Goal: Use online tool/utility: Utilize a website feature to perform a specific function

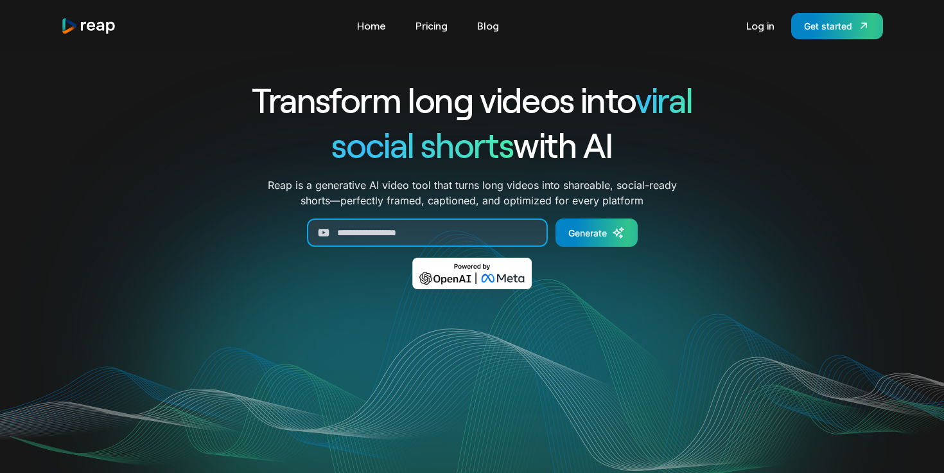
click at [358, 232] on input "Generate Form" at bounding box center [427, 232] width 241 height 28
paste input "**********"
type input "**********"
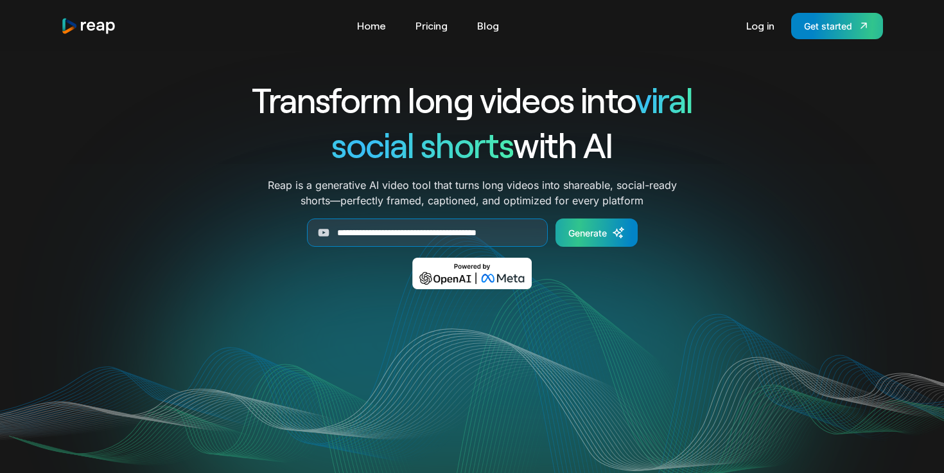
click at [580, 237] on div "Generate" at bounding box center [587, 232] width 39 height 13
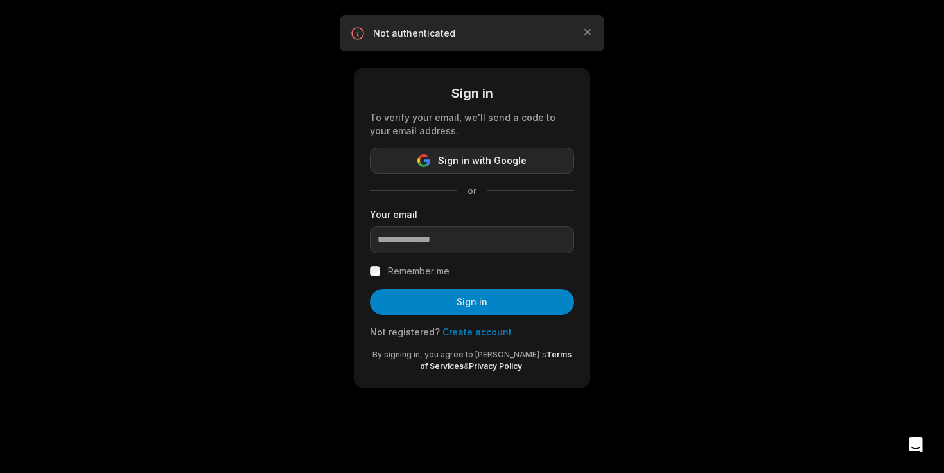
click at [389, 157] on button "Sign in with Google" at bounding box center [472, 161] width 204 height 26
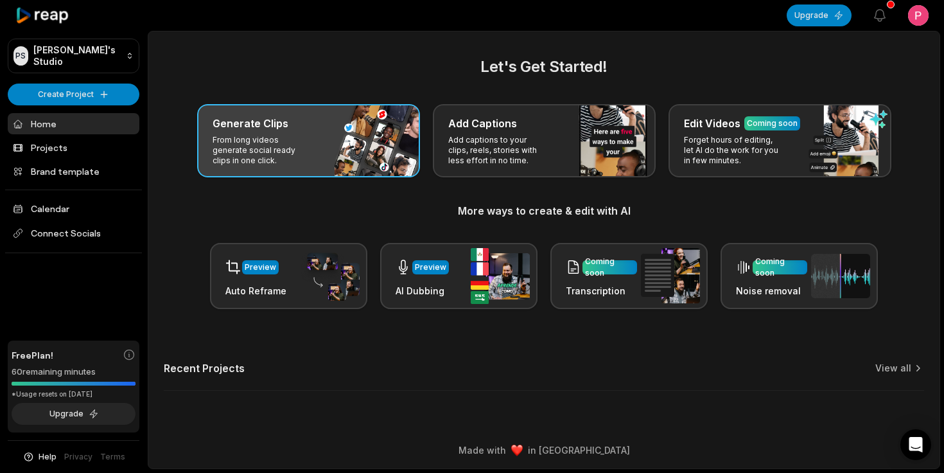
click at [236, 136] on p "From long videos generate social ready clips in one click." at bounding box center [263, 150] width 100 height 31
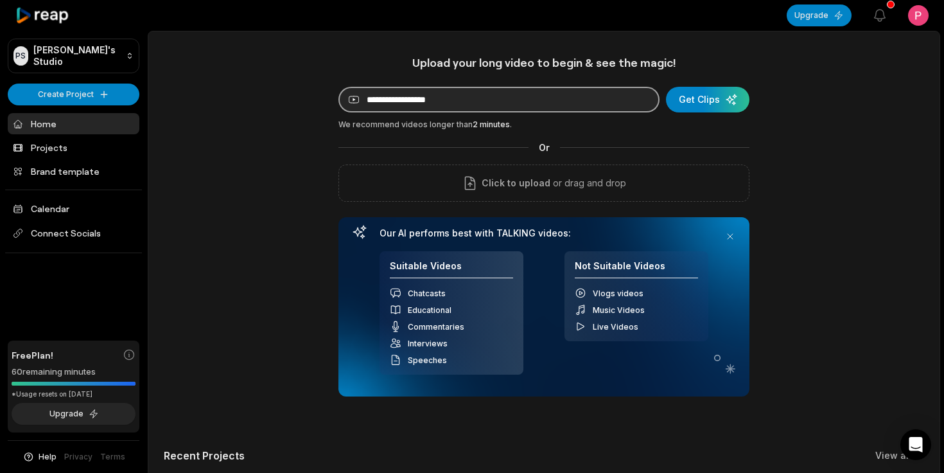
click at [387, 103] on input at bounding box center [498, 100] width 321 height 26
paste input "**********"
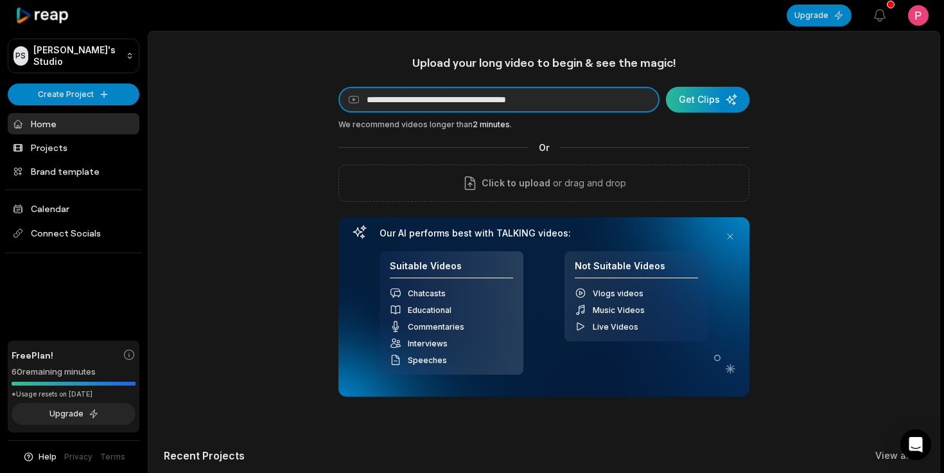
type input "**********"
click at [708, 103] on div "submit" at bounding box center [707, 100] width 83 height 26
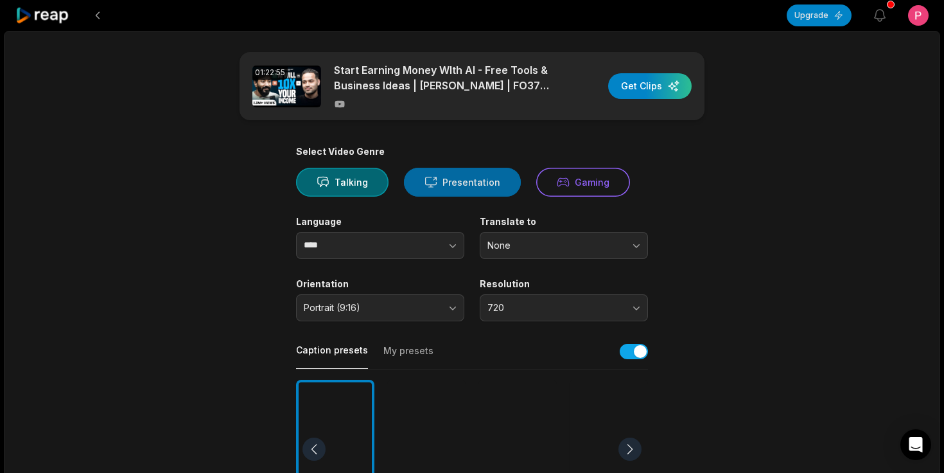
click at [446, 188] on button "Presentation" at bounding box center [462, 182] width 117 height 29
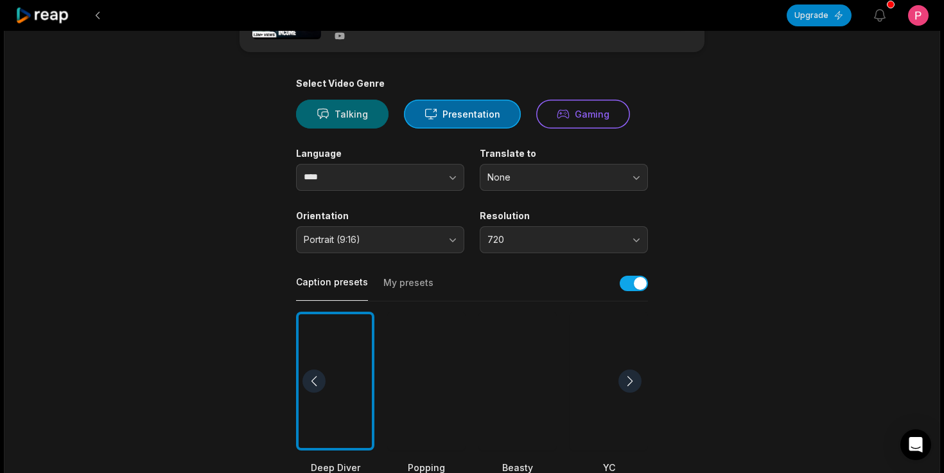
scroll to position [70, 0]
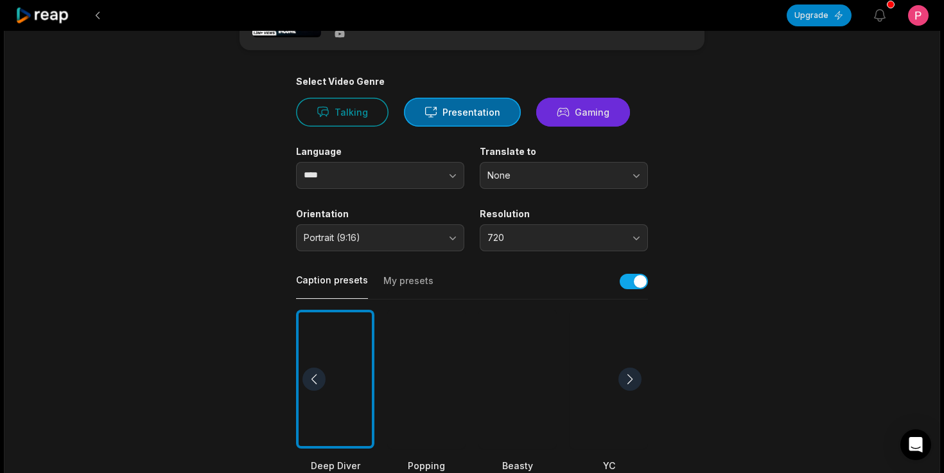
click at [557, 114] on icon at bounding box center [562, 112] width 11 height 8
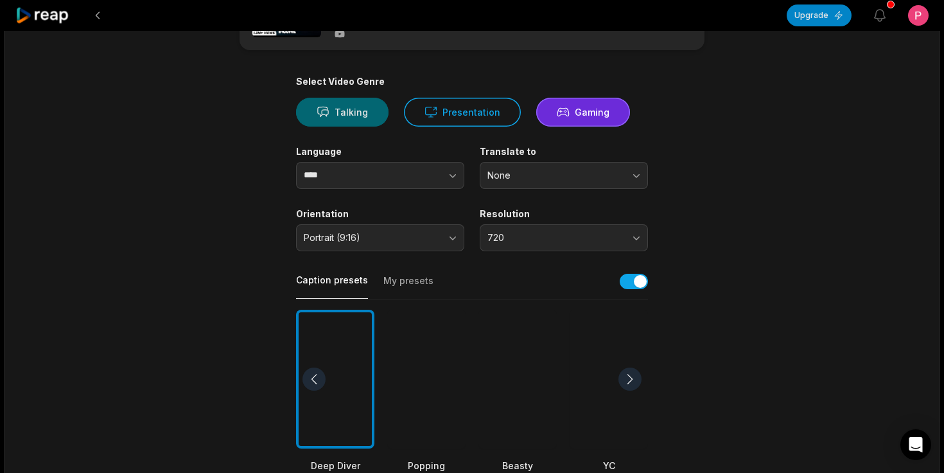
click at [358, 116] on button "Talking" at bounding box center [342, 112] width 92 height 29
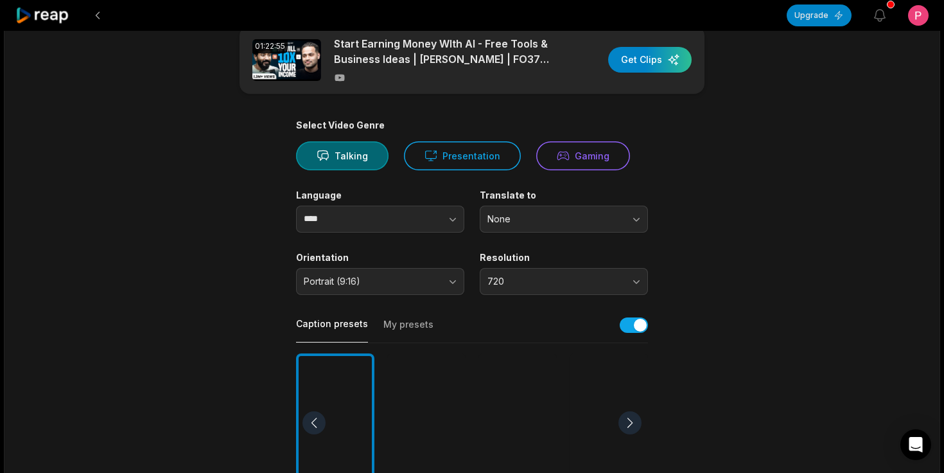
scroll to position [0, 0]
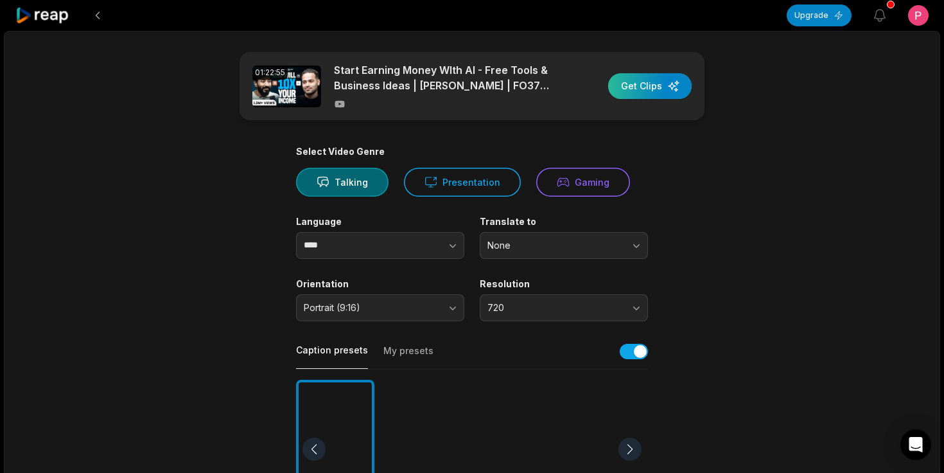
click at [659, 89] on div "button" at bounding box center [649, 86] width 83 height 26
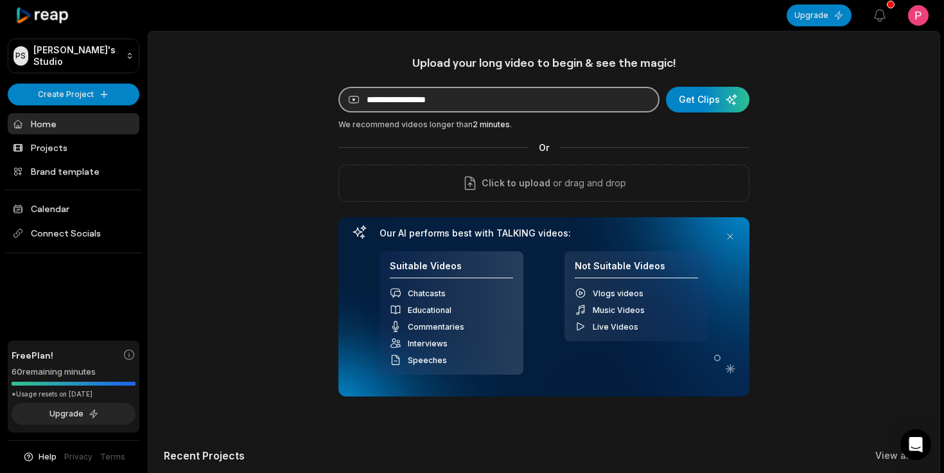
click at [379, 94] on input at bounding box center [498, 100] width 321 height 26
paste input "**********"
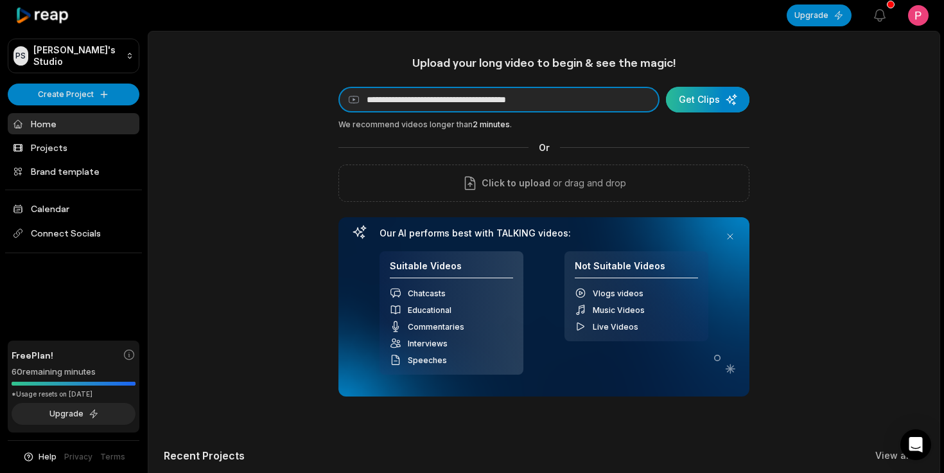
type input "**********"
click at [698, 97] on div "submit" at bounding box center [707, 100] width 83 height 26
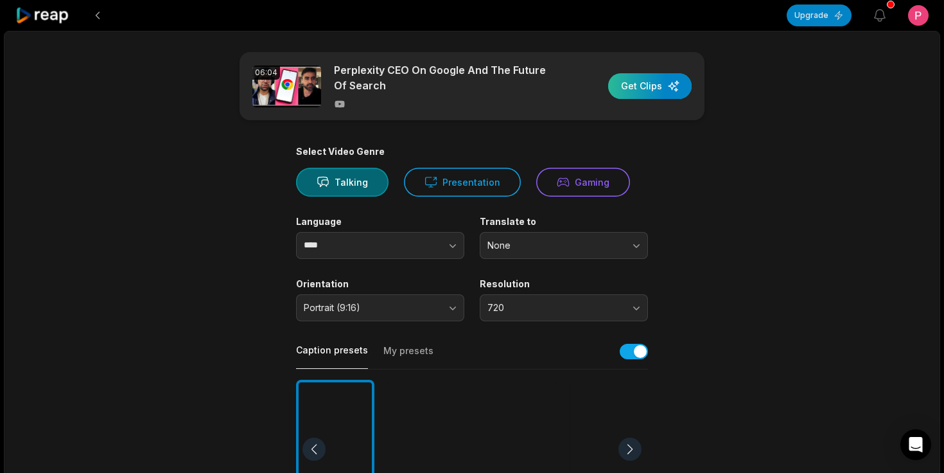
click at [637, 90] on div "button" at bounding box center [649, 86] width 83 height 26
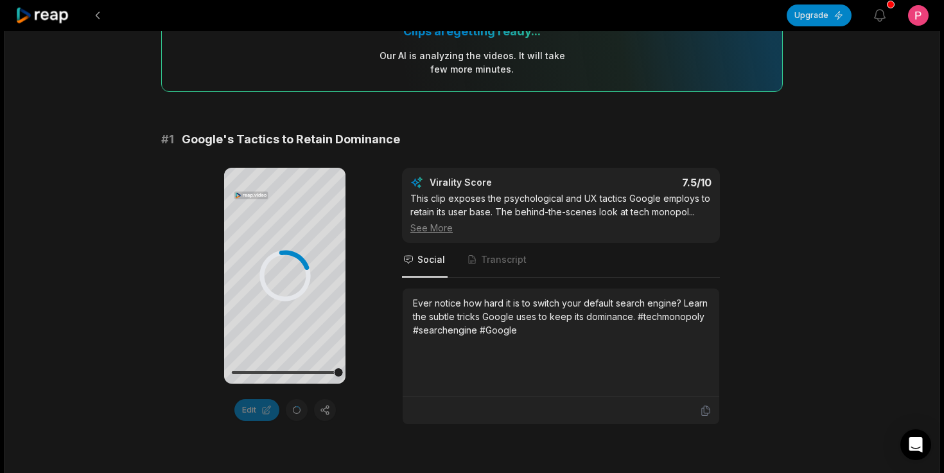
scroll to position [134, 0]
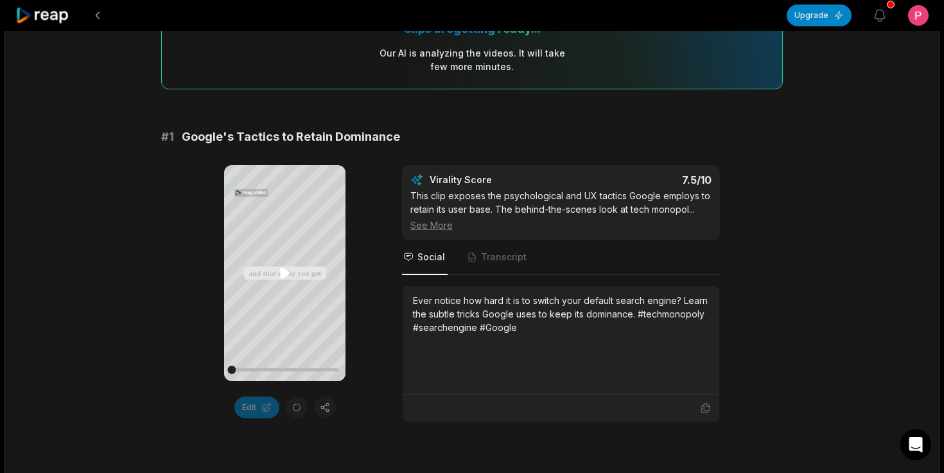
click at [284, 272] on icon at bounding box center [285, 273] width 10 height 11
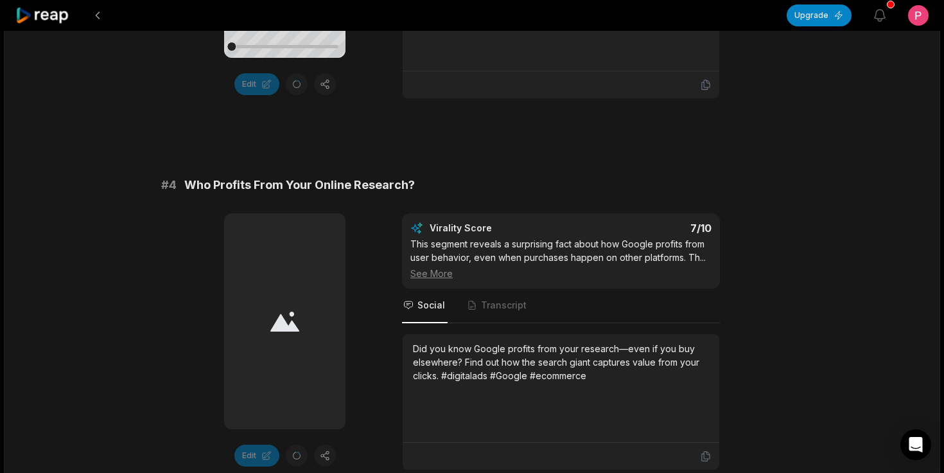
scroll to position [1216, 0]
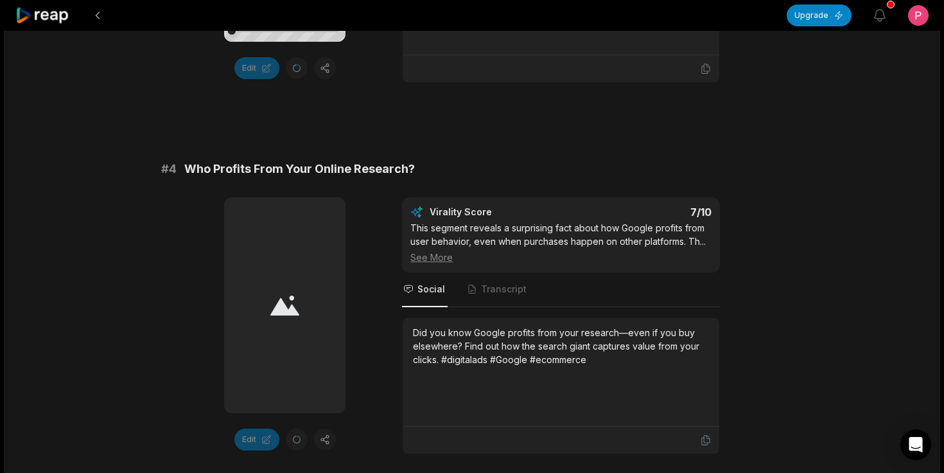
click at [268, 376] on div at bounding box center [284, 305] width 121 height 216
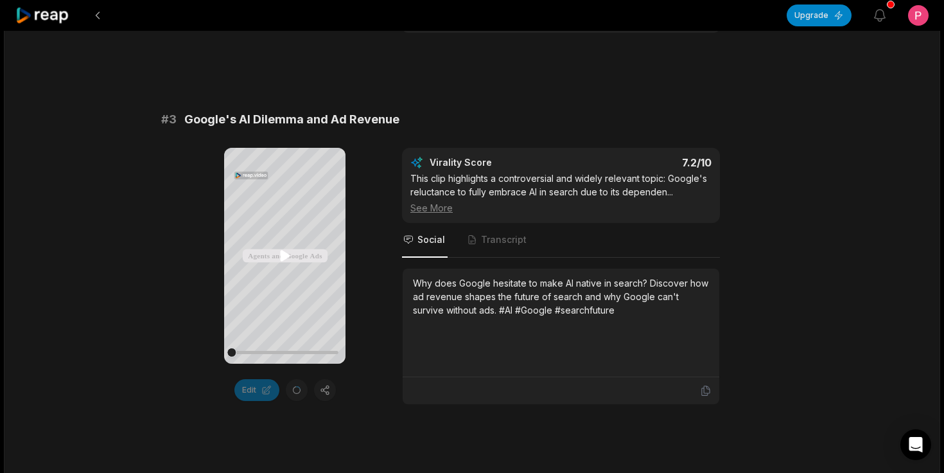
scroll to position [785, 0]
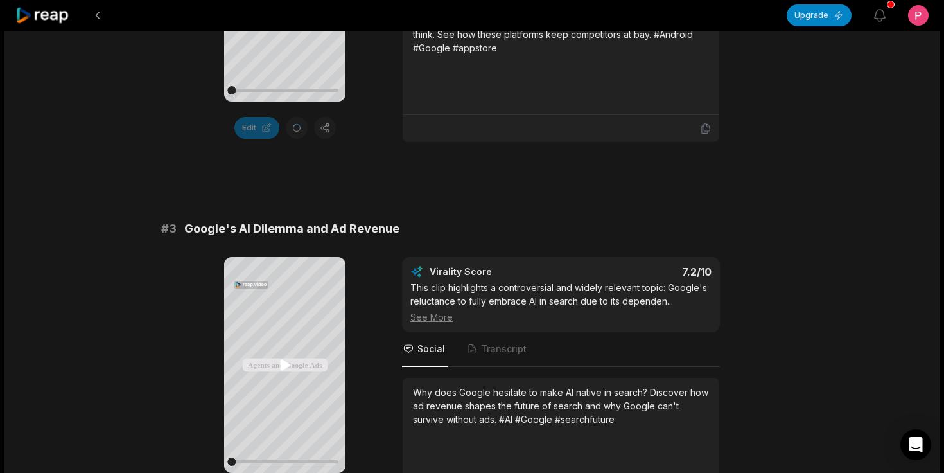
click at [282, 367] on icon at bounding box center [285, 365] width 10 height 11
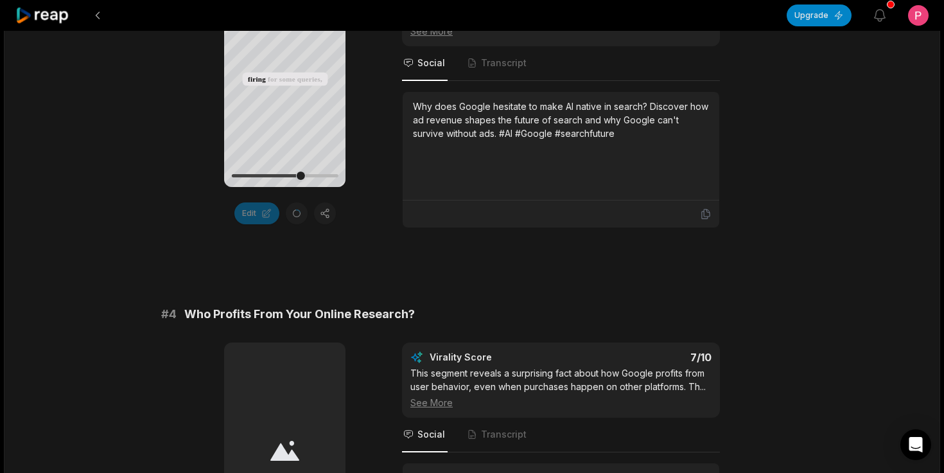
scroll to position [889, 0]
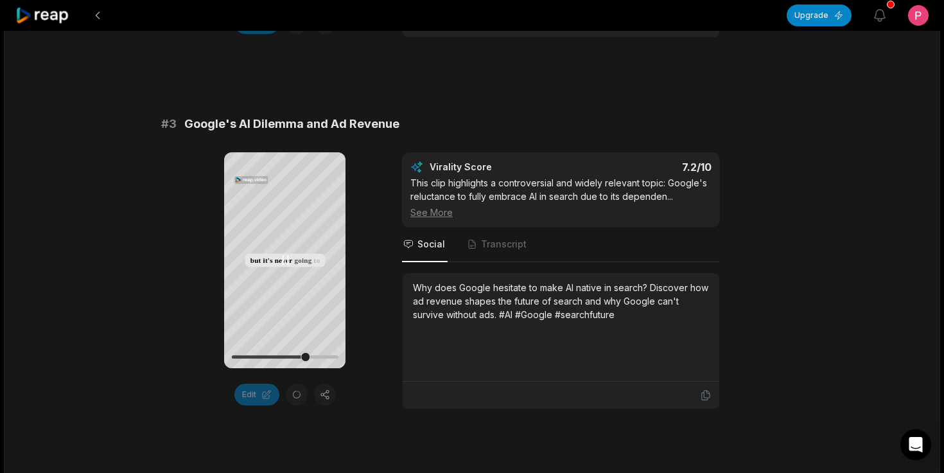
click at [283, 258] on icon at bounding box center [285, 260] width 5 height 8
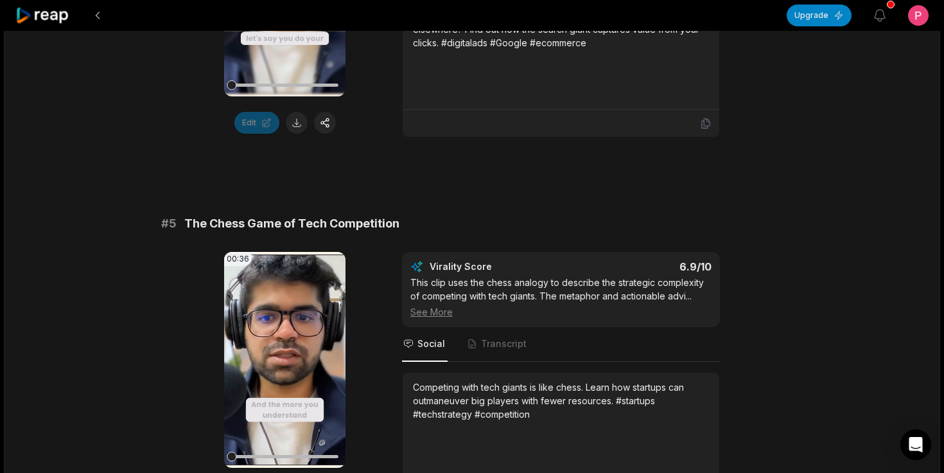
scroll to position [1616, 0]
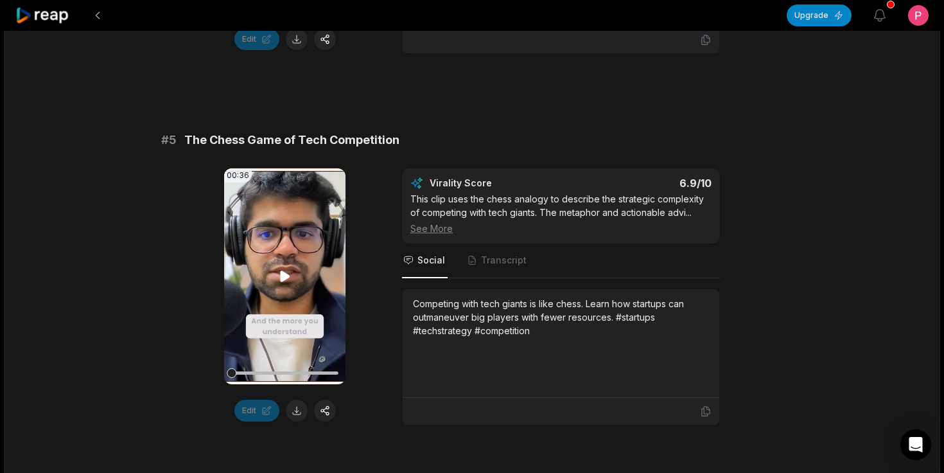
click at [288, 274] on icon at bounding box center [284, 275] width 15 height 15
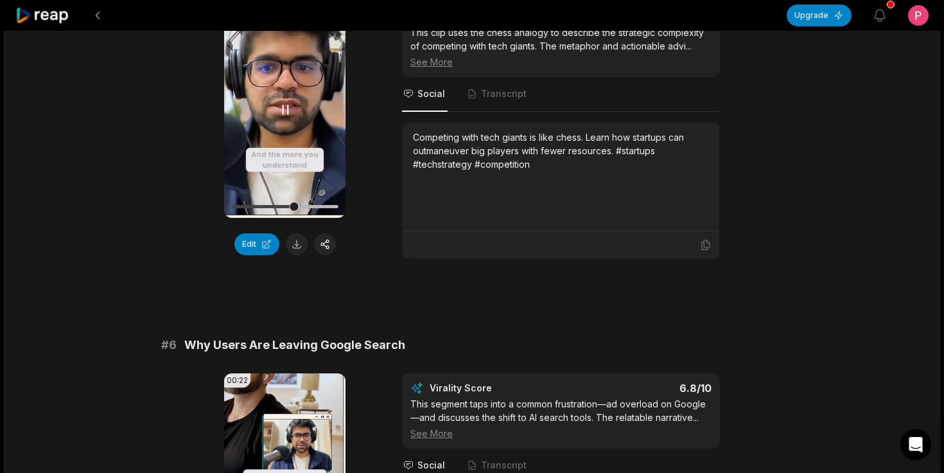
scroll to position [1678, 0]
click at [283, 114] on icon at bounding box center [285, 110] width 5 height 8
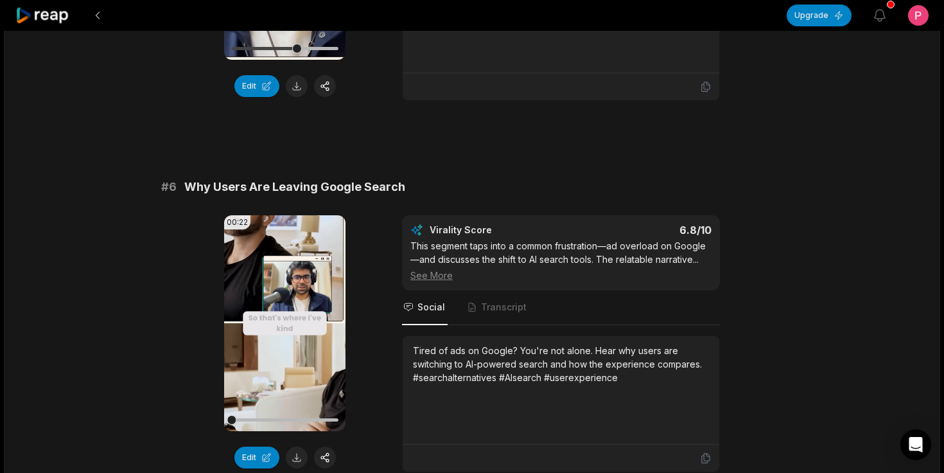
scroll to position [1925, 0]
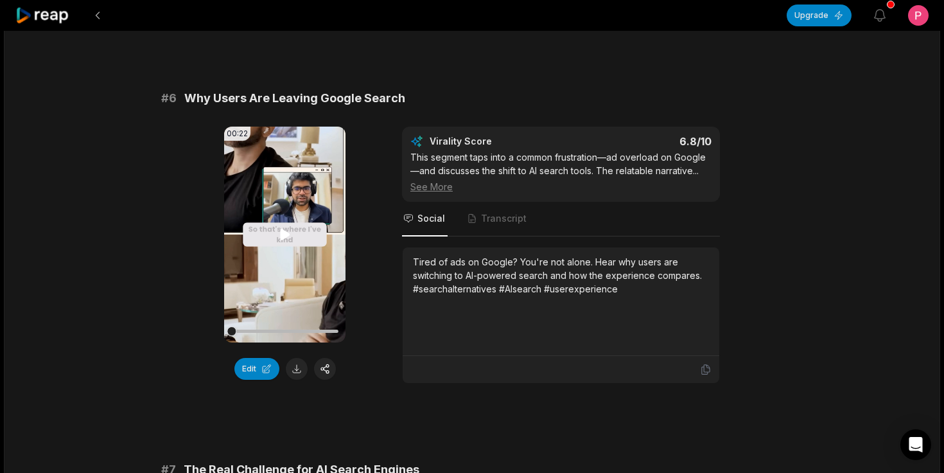
click at [281, 238] on icon at bounding box center [285, 234] width 10 height 11
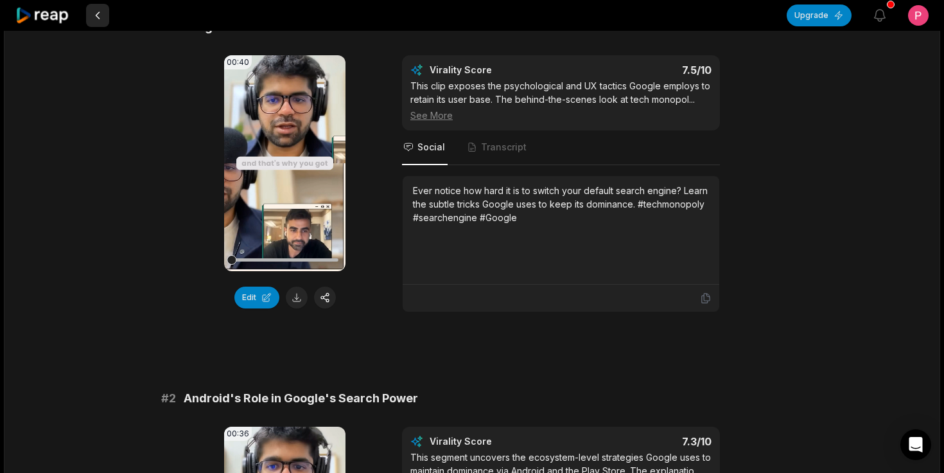
scroll to position [0, 0]
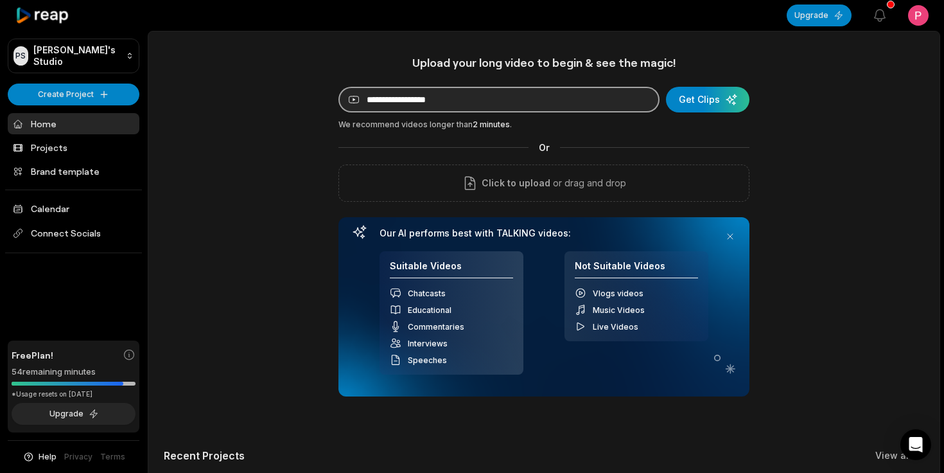
click at [428, 96] on input at bounding box center [498, 100] width 321 height 26
paste input "**********"
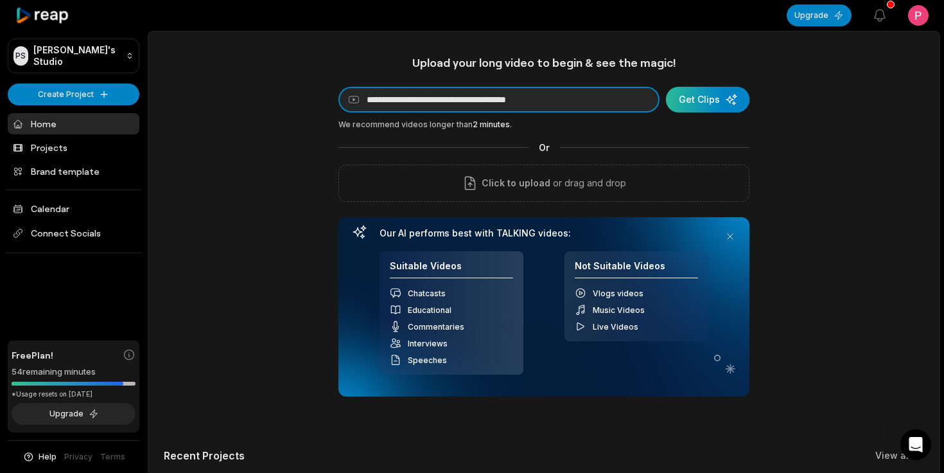
type input "**********"
click at [710, 102] on div "submit" at bounding box center [707, 100] width 83 height 26
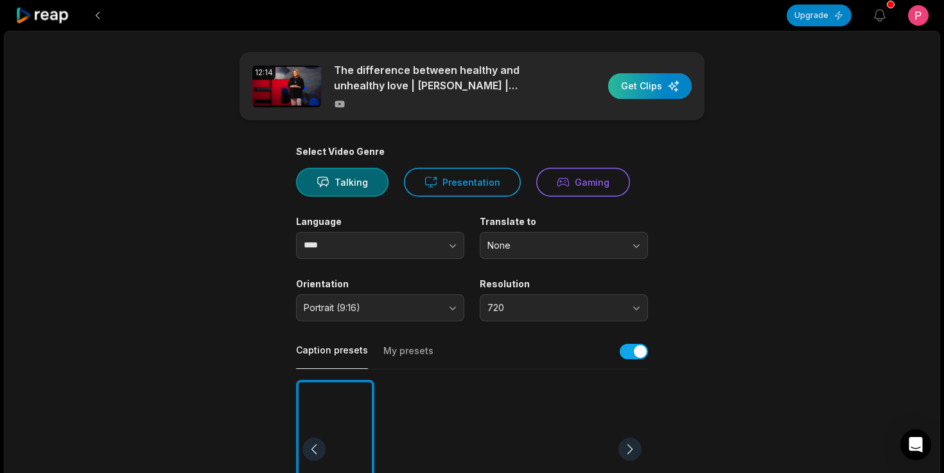
click at [650, 93] on div "button" at bounding box center [649, 86] width 83 height 26
